Goal: Task Accomplishment & Management: Manage account settings

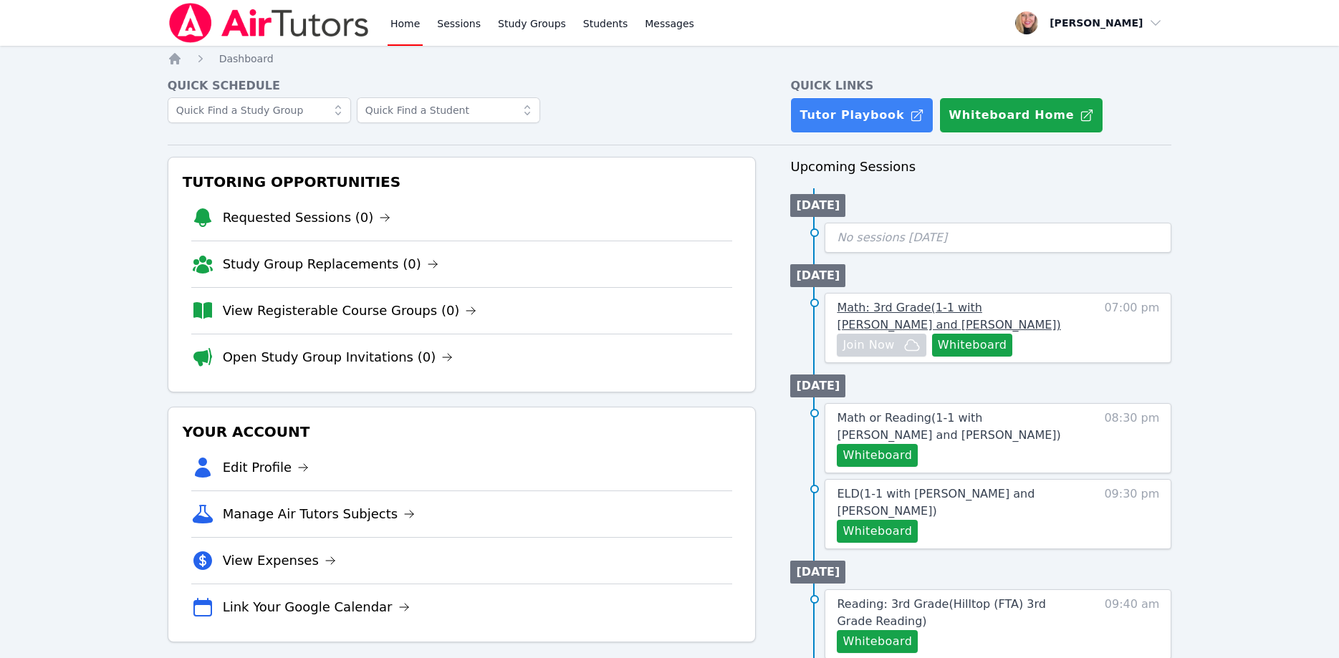
click at [1060, 312] on span "Math: 3rd Grade ( 1-1 with Rayan Rana and Asia Mason )" at bounding box center [949, 316] width 224 height 31
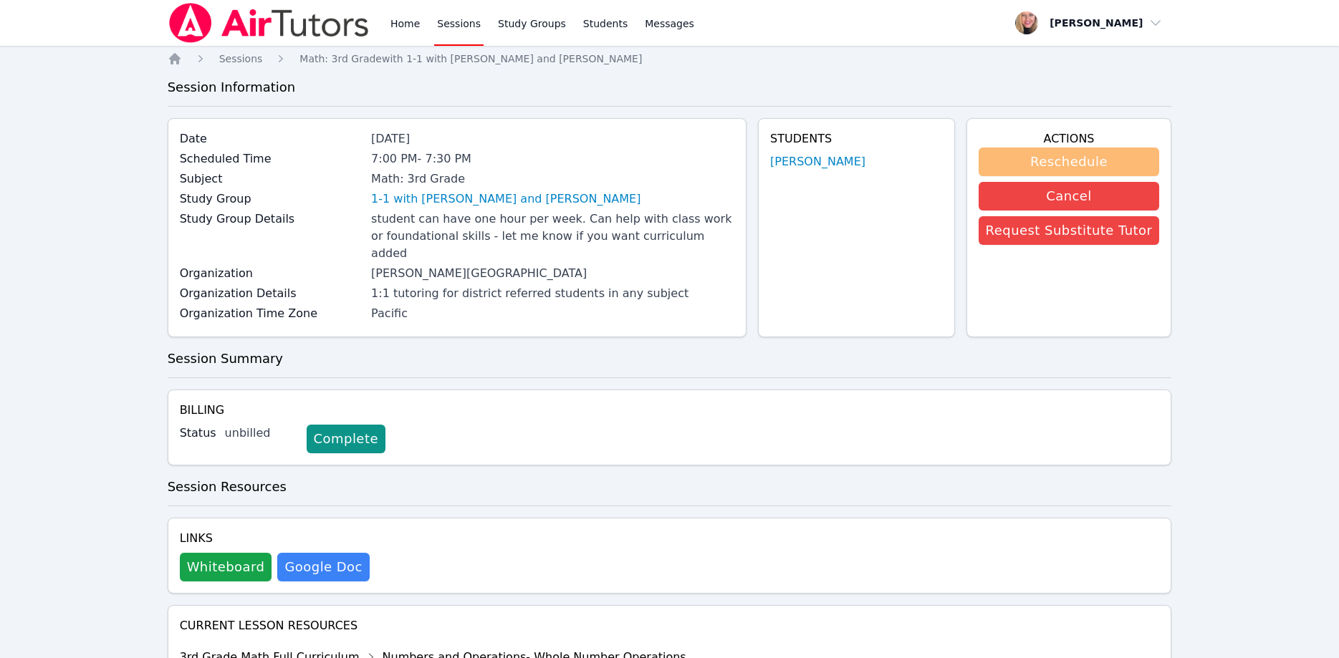
click at [1072, 159] on button "Reschedule" at bounding box center [1069, 162] width 181 height 29
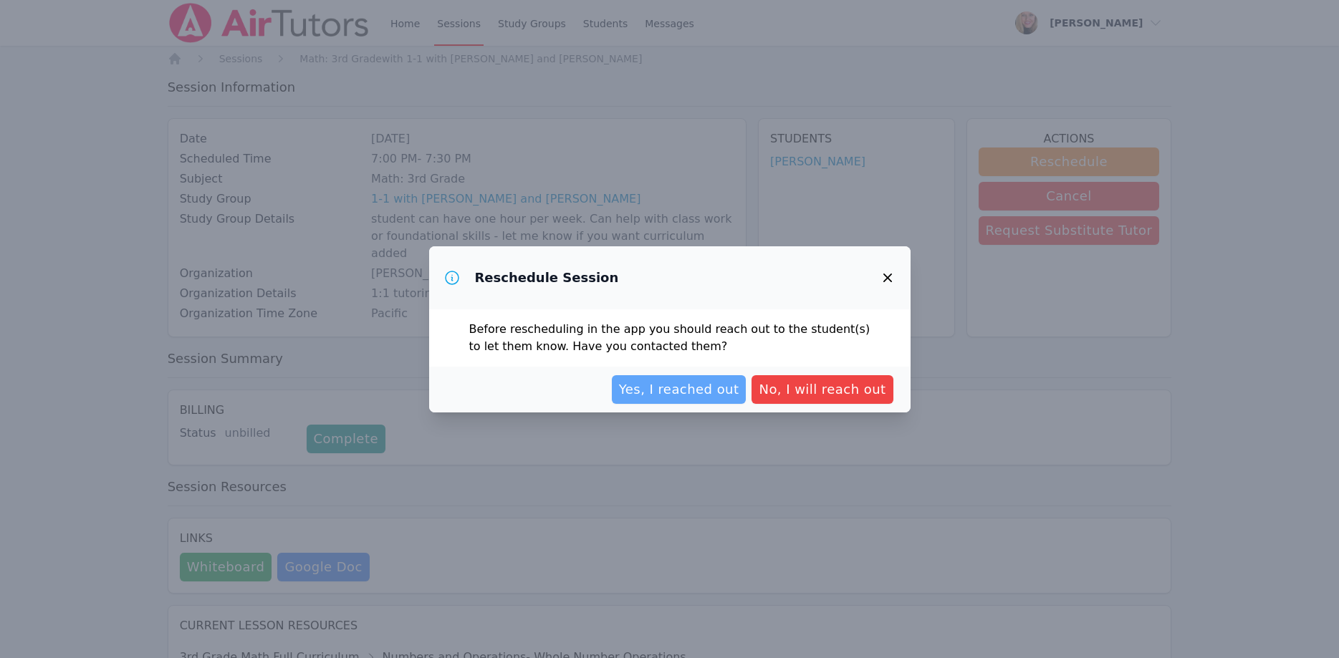
click at [713, 386] on span "Yes, I reached out" at bounding box center [679, 390] width 120 height 20
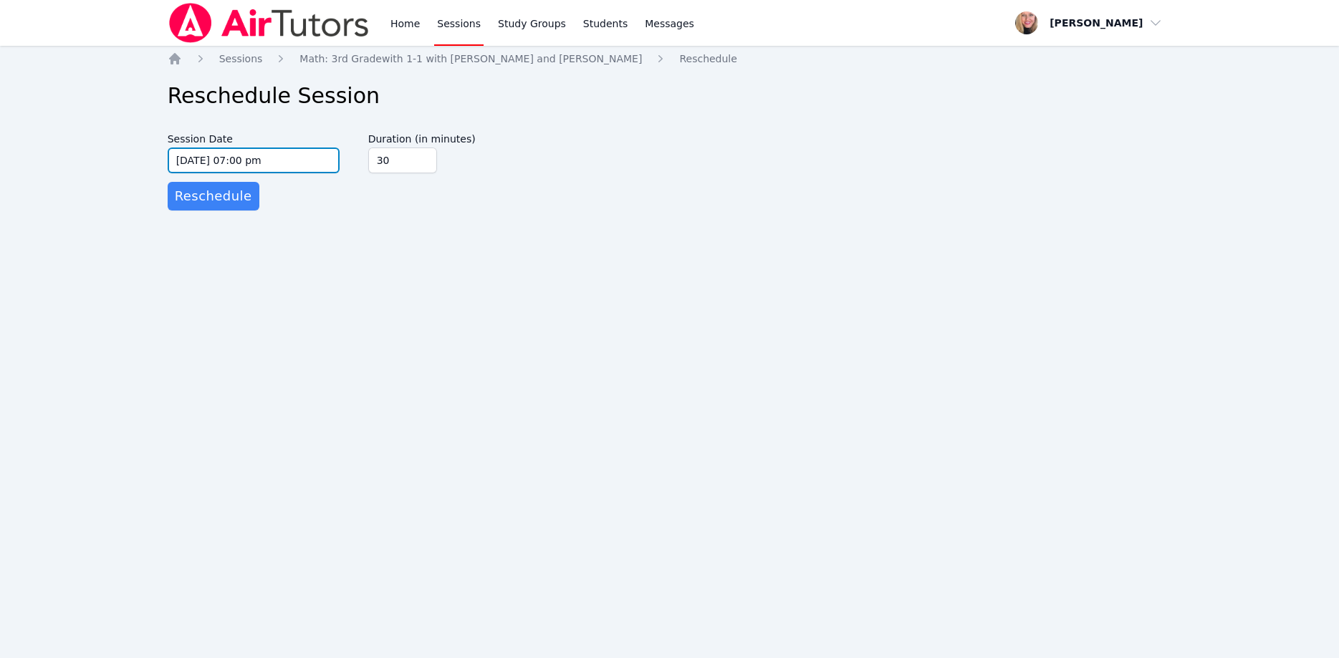
click at [273, 163] on input "09/28/2025 07:00 pm" at bounding box center [254, 161] width 172 height 26
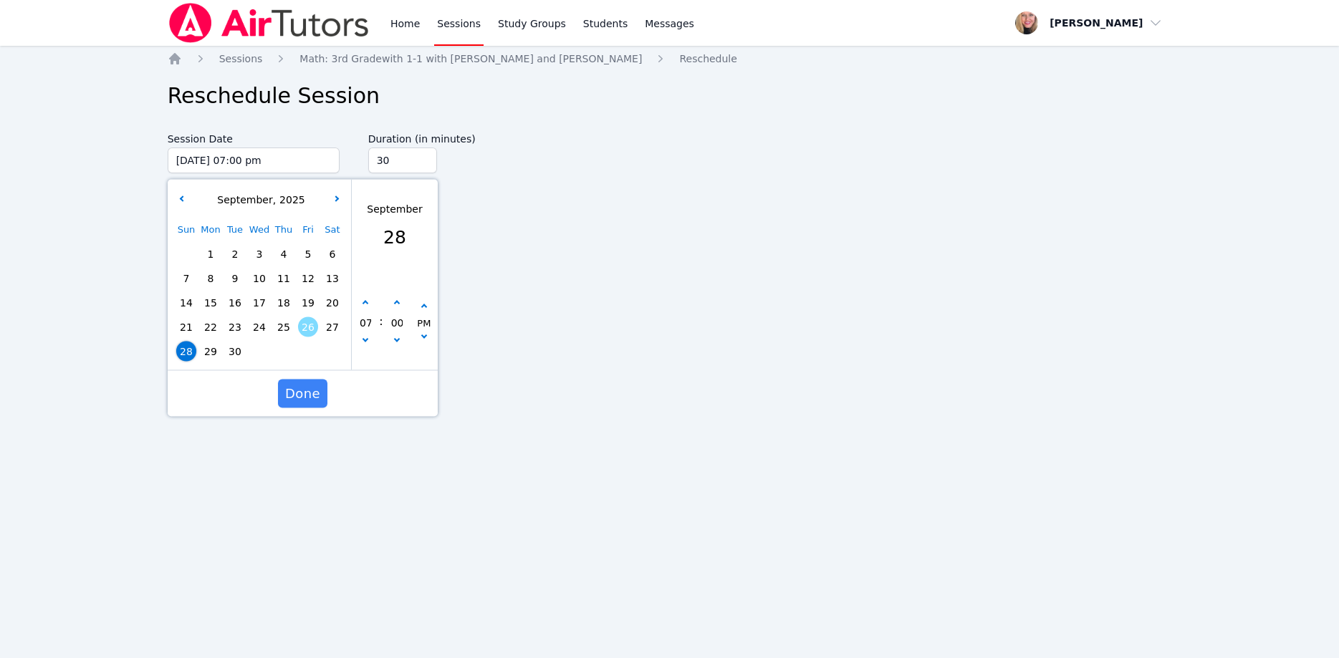
click at [329, 322] on span "27" at bounding box center [332, 327] width 20 height 20
click at [368, 339] on button "button" at bounding box center [365, 342] width 14 height 14
type input "09/27/2025 06:00 pm"
type input "06"
click at [368, 339] on button "button" at bounding box center [365, 342] width 14 height 14
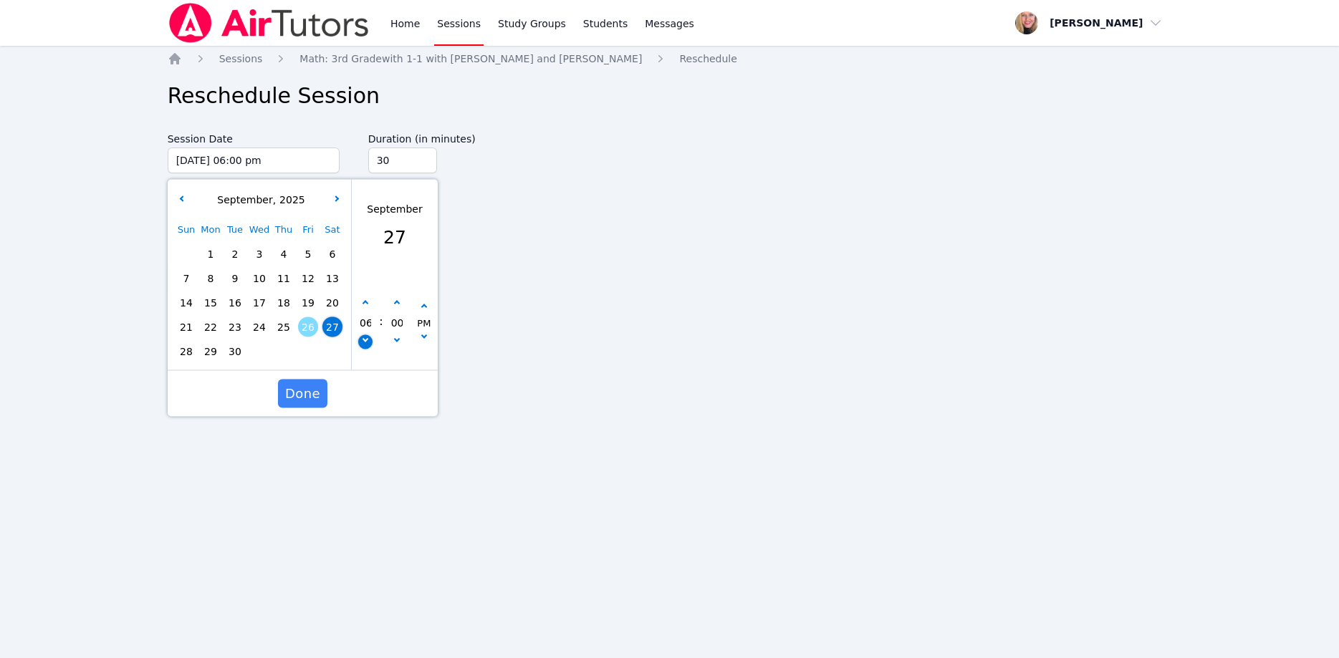
type input "09/27/2025 05:00 pm"
type input "05"
click at [368, 339] on button "button" at bounding box center [365, 342] width 14 height 14
type input "09/27/2025 04:00 pm"
type input "04"
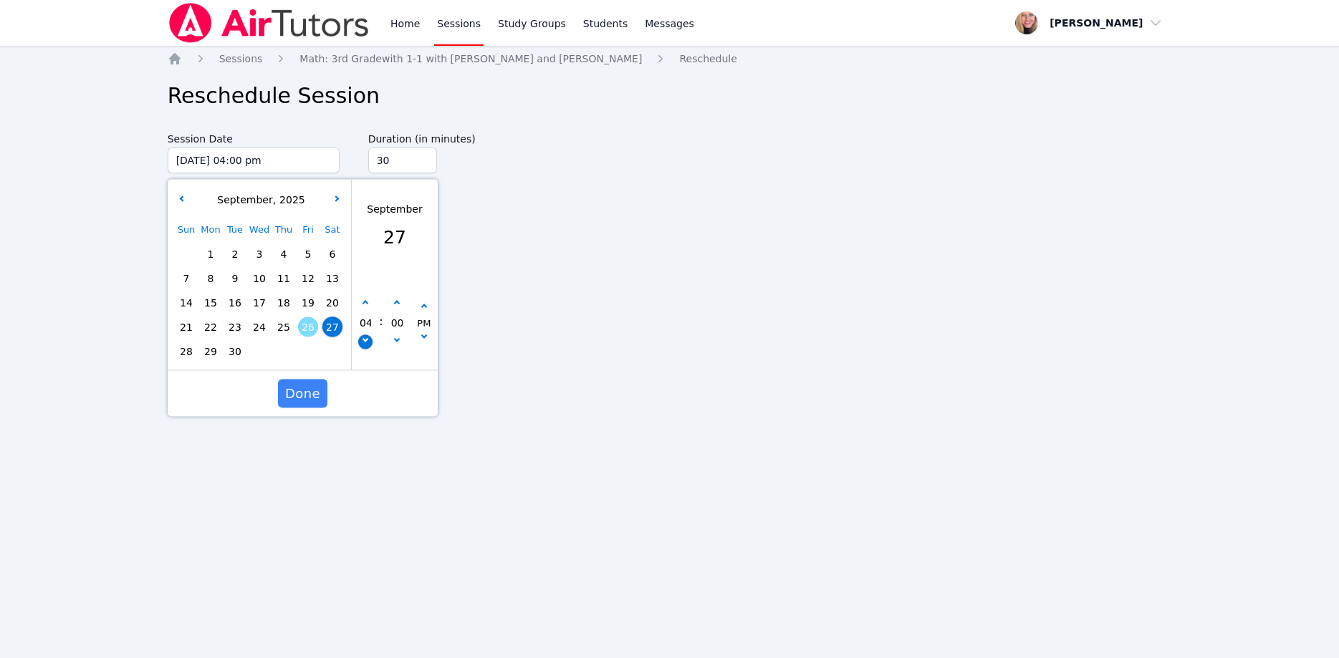
click at [368, 339] on button "button" at bounding box center [365, 342] width 14 height 14
type input "09/27/2025 03:00 pm"
type input "03"
click at [300, 393] on span "Done" at bounding box center [302, 394] width 35 height 20
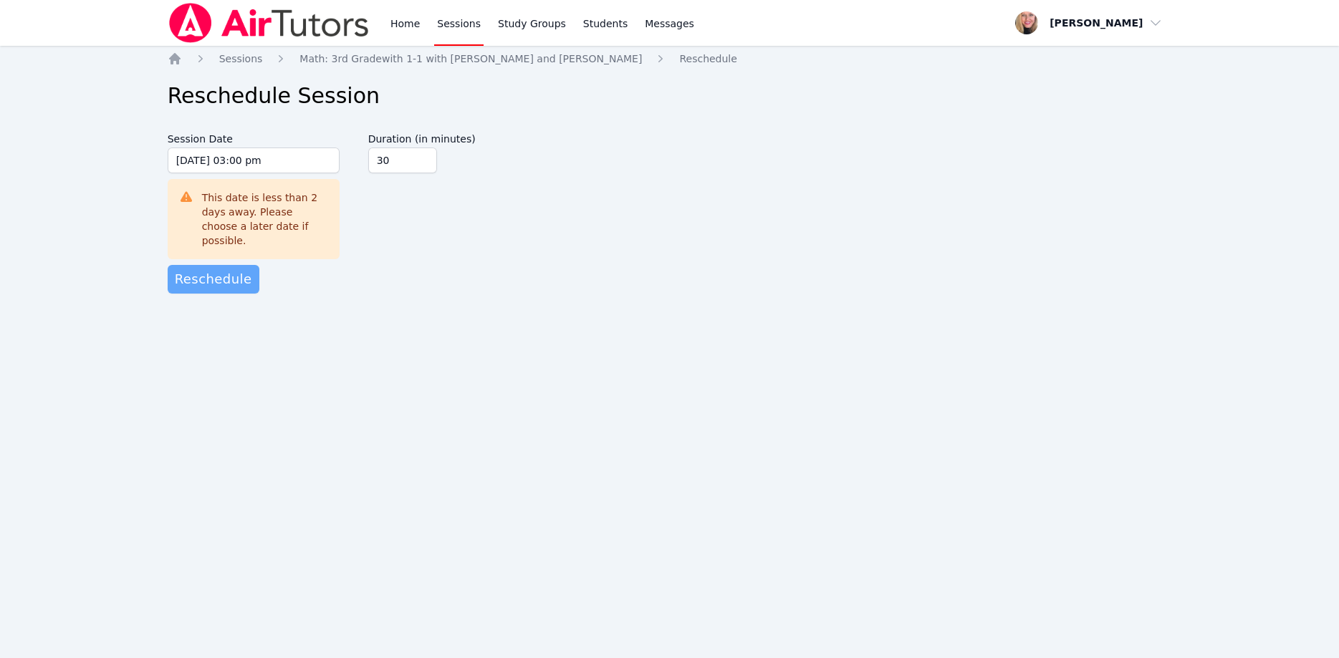
click at [234, 269] on span "Reschedule" at bounding box center [213, 279] width 77 height 20
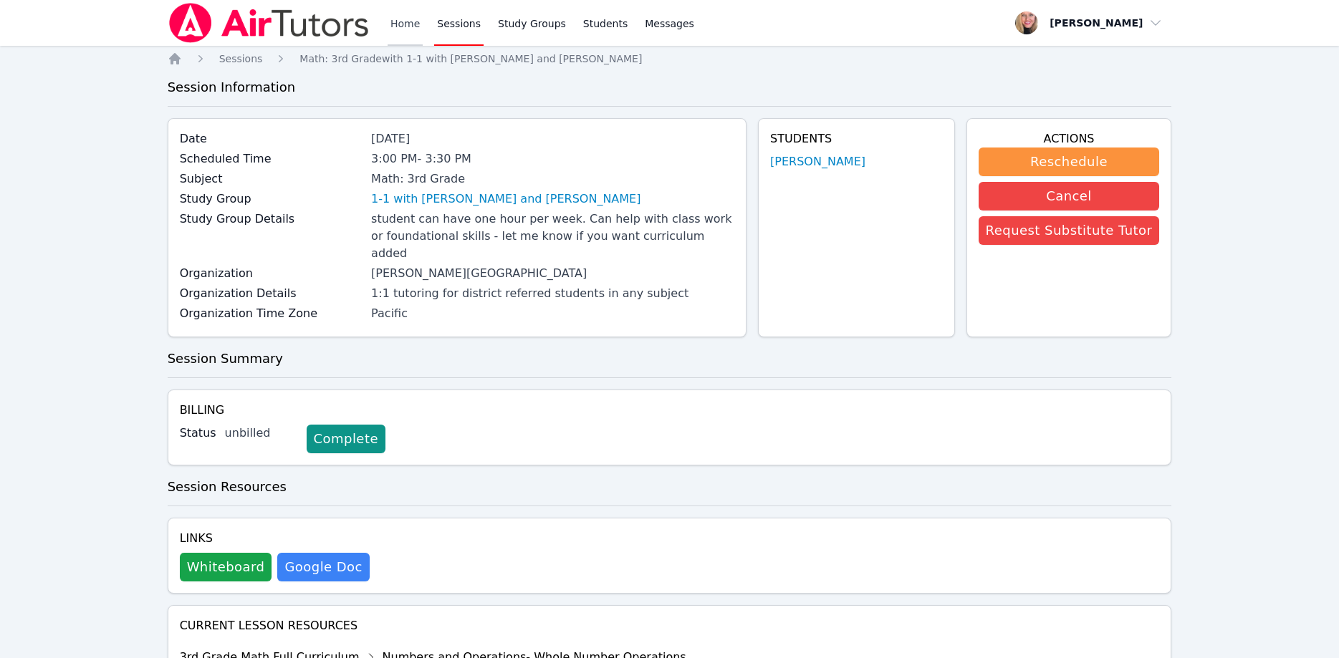
click at [406, 28] on link "Home" at bounding box center [405, 23] width 35 height 46
